Goal: Task Accomplishment & Management: Use online tool/utility

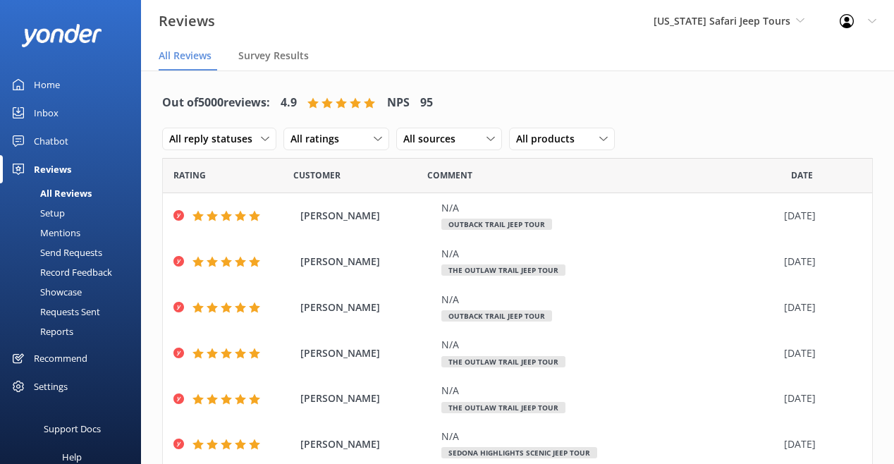
click at [53, 140] on div "Chatbot" at bounding box center [51, 141] width 35 height 28
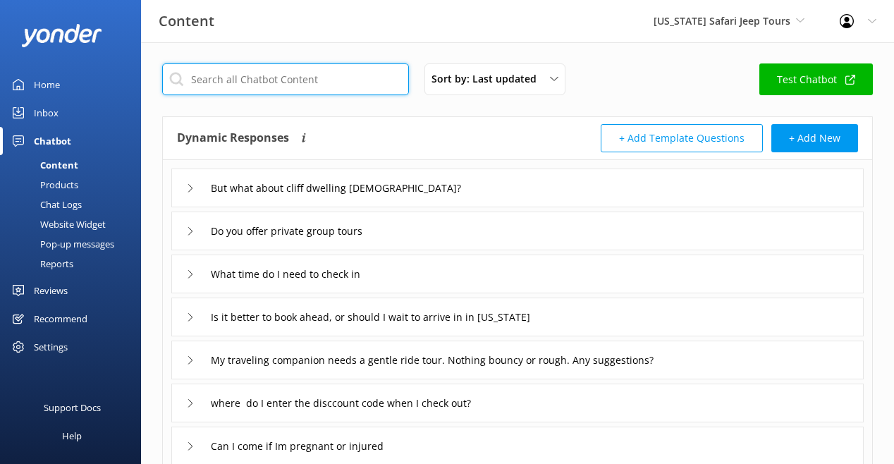
click at [409, 95] on input "text" at bounding box center [285, 79] width 247 height 32
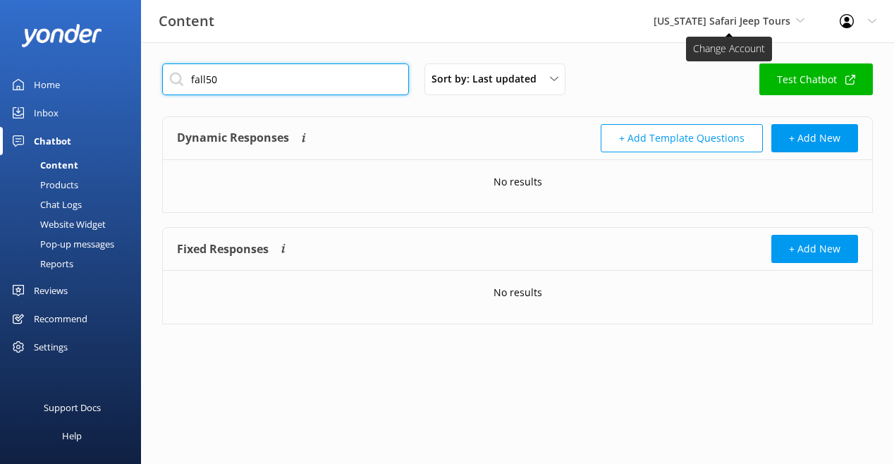
type input "fall50"
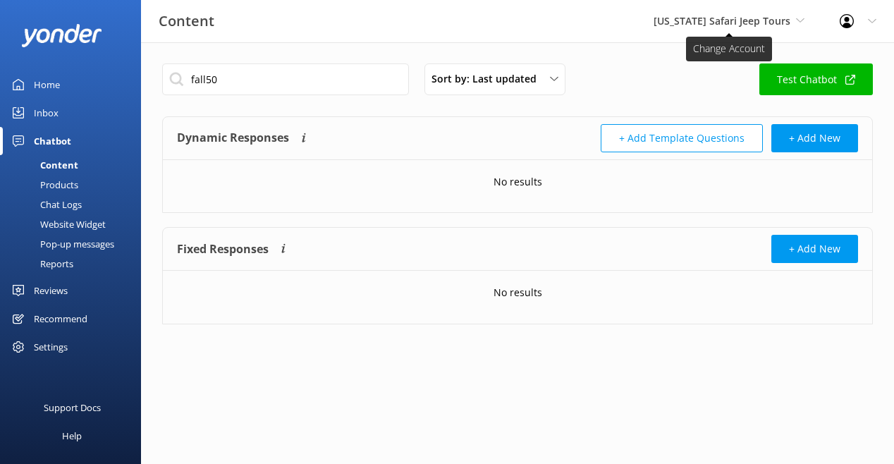
click at [666, 19] on span "[US_STATE] Safari Jeep Tours" at bounding box center [722, 20] width 137 height 13
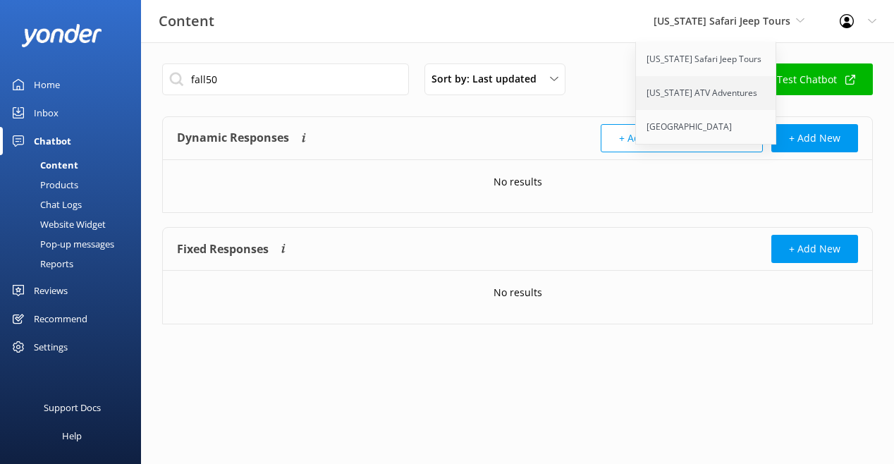
click at [636, 110] on link "[US_STATE] ATV Adventures" at bounding box center [706, 93] width 141 height 34
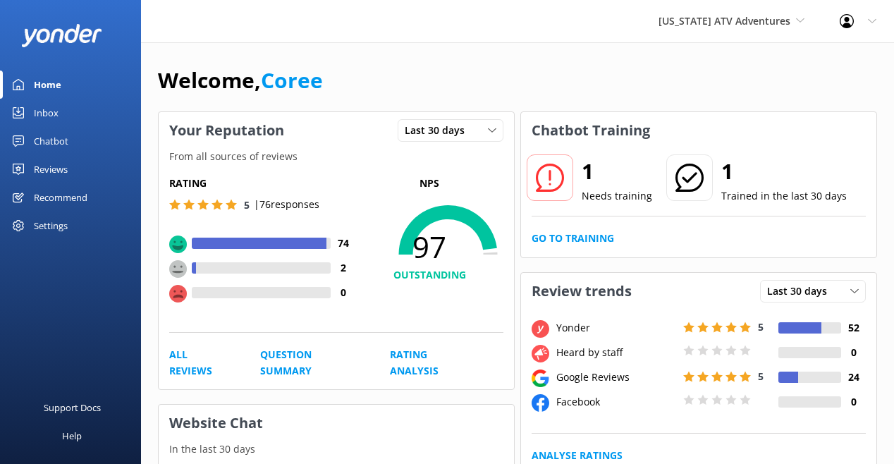
click at [68, 155] on div "Chatbot" at bounding box center [51, 141] width 35 height 28
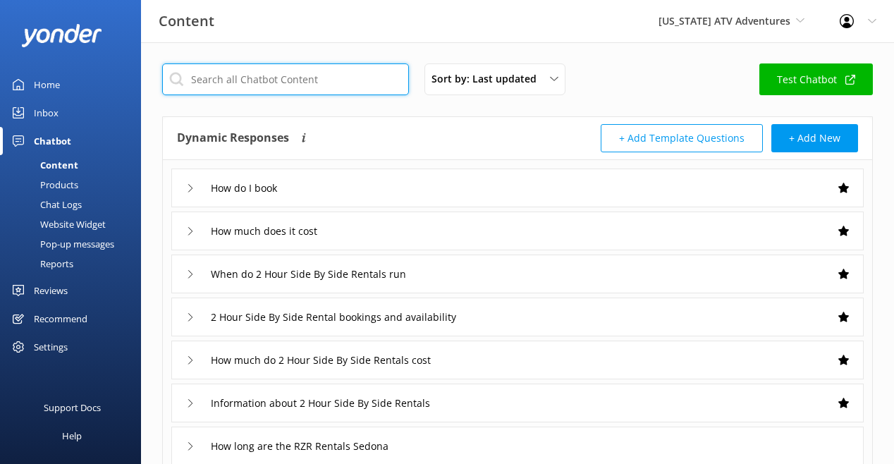
click at [303, 95] on input "text" at bounding box center [285, 79] width 247 height 32
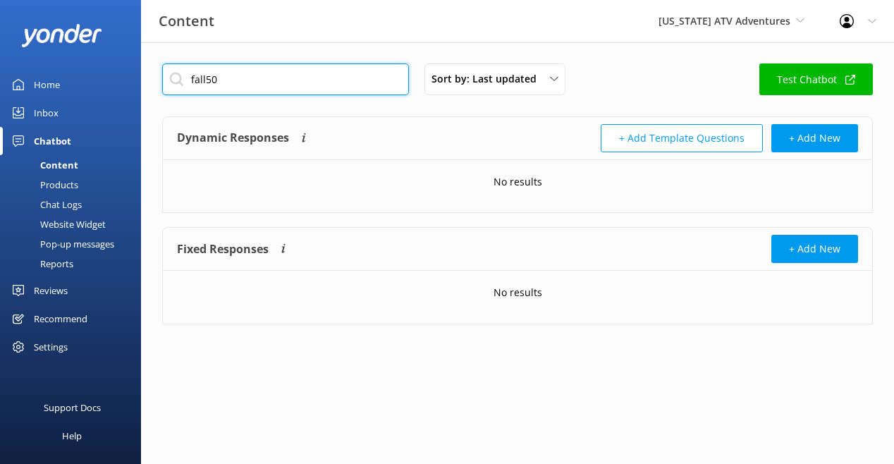
type input "fall50"
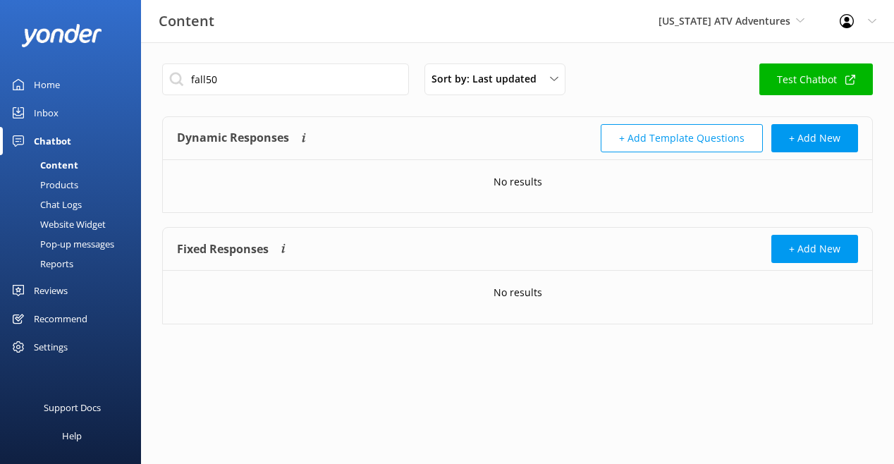
click at [77, 214] on div "Chat Logs" at bounding box center [44, 205] width 73 height 20
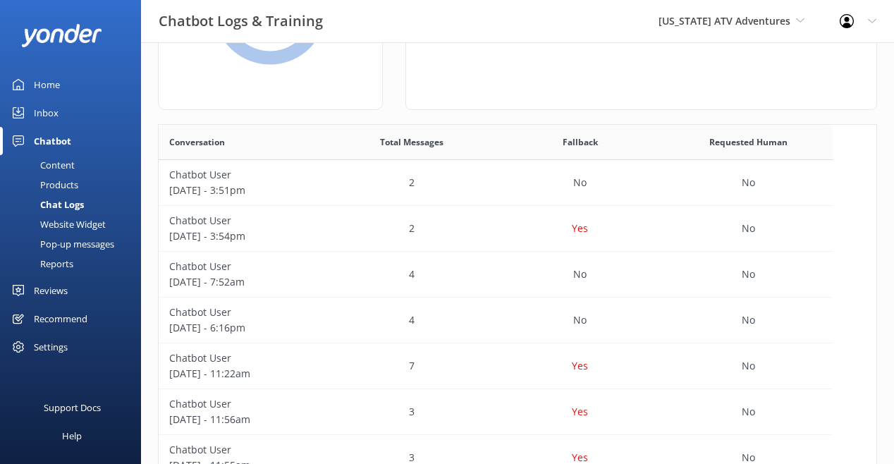
scroll to position [185, 0]
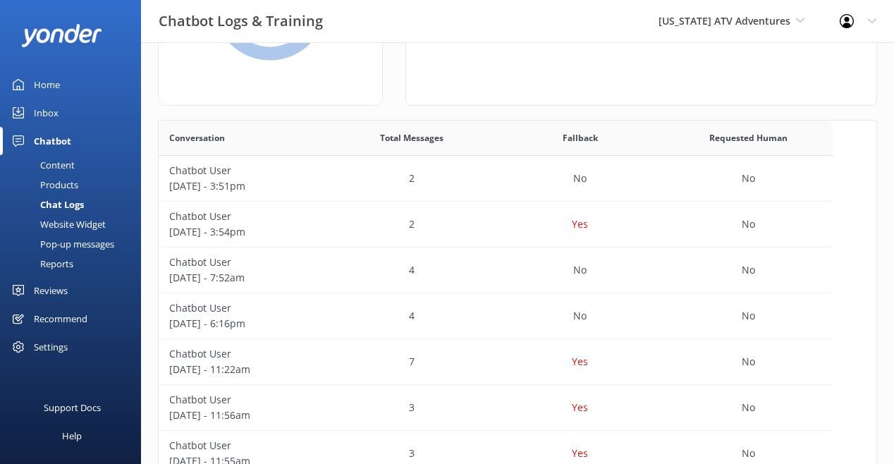
click at [260, 224] on p "Chatbot User" at bounding box center [242, 217] width 147 height 16
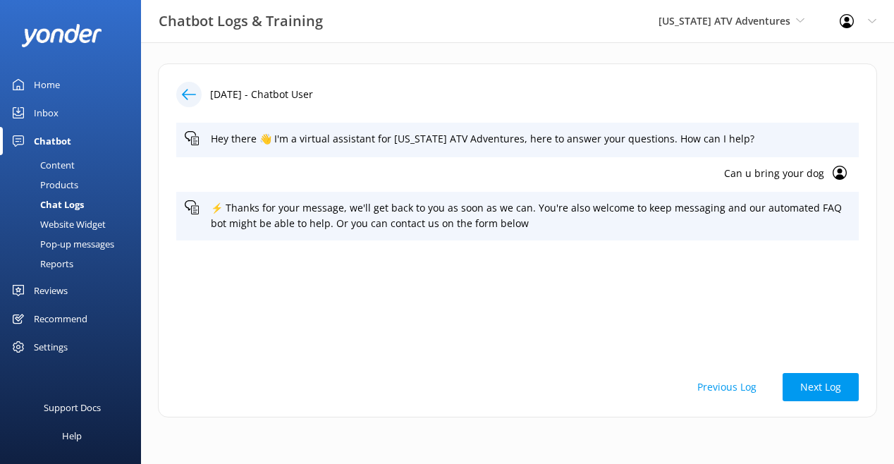
click at [202, 107] on div at bounding box center [188, 94] width 25 height 25
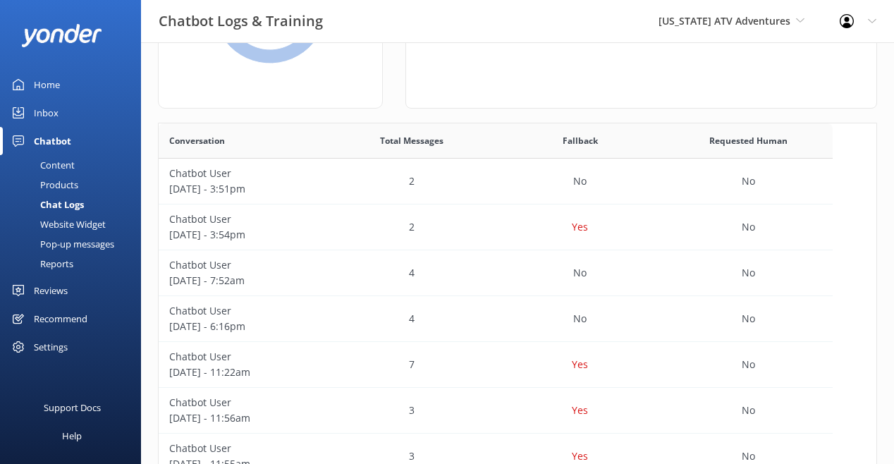
scroll to position [183, 0]
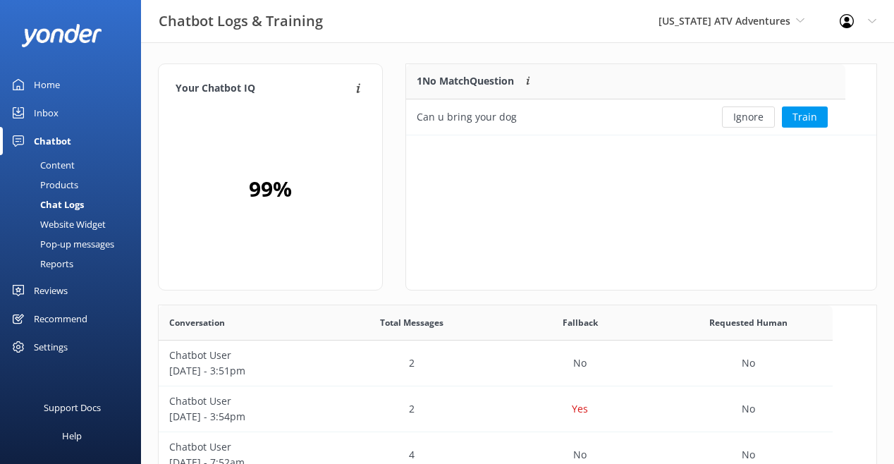
scroll to position [494, 674]
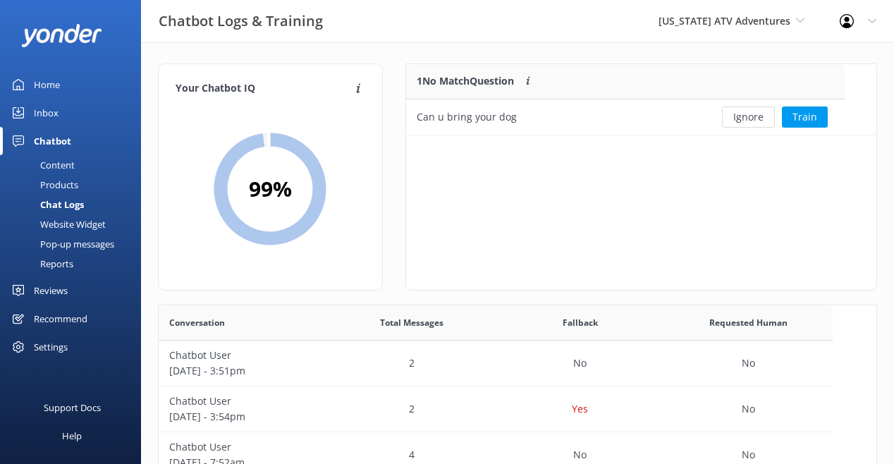
click at [84, 214] on div "Chat Logs" at bounding box center [45, 205] width 75 height 20
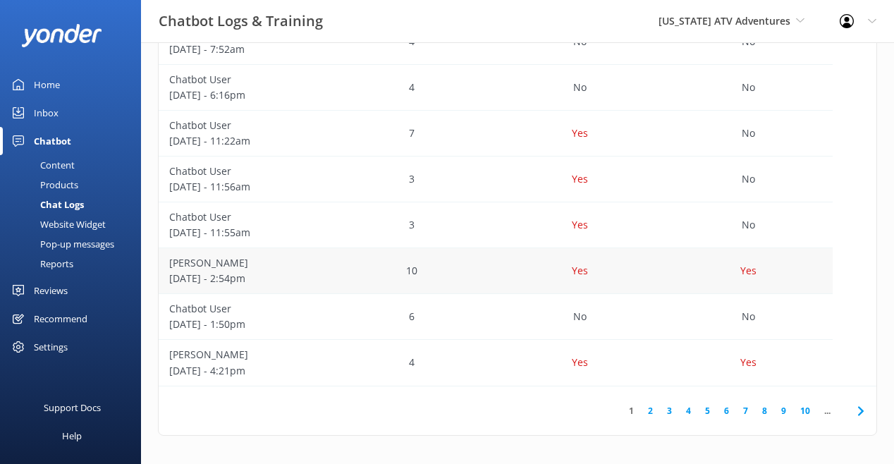
scroll to position [448, 0]
click at [260, 301] on p "Chatbot User" at bounding box center [242, 309] width 147 height 16
